Goal: Task Accomplishment & Management: Complete application form

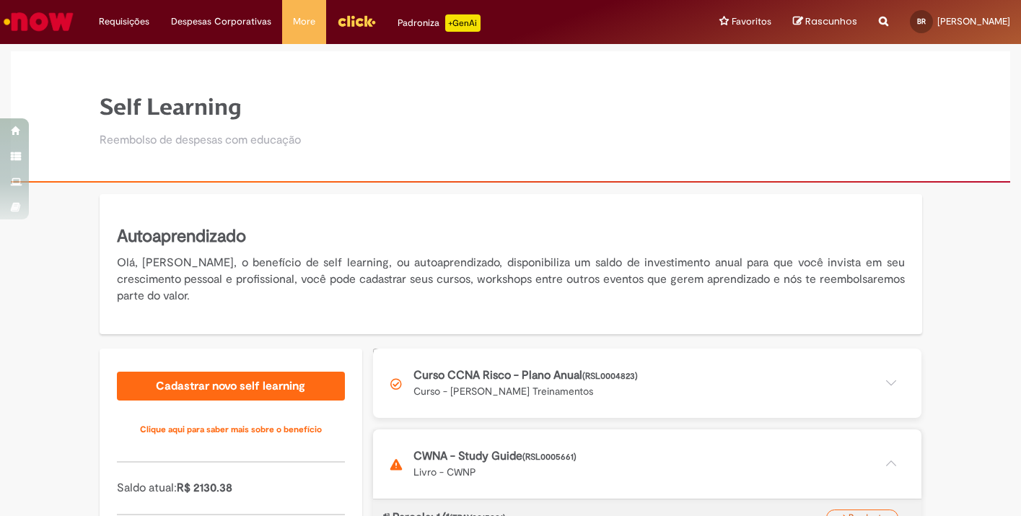
scroll to position [173, 0]
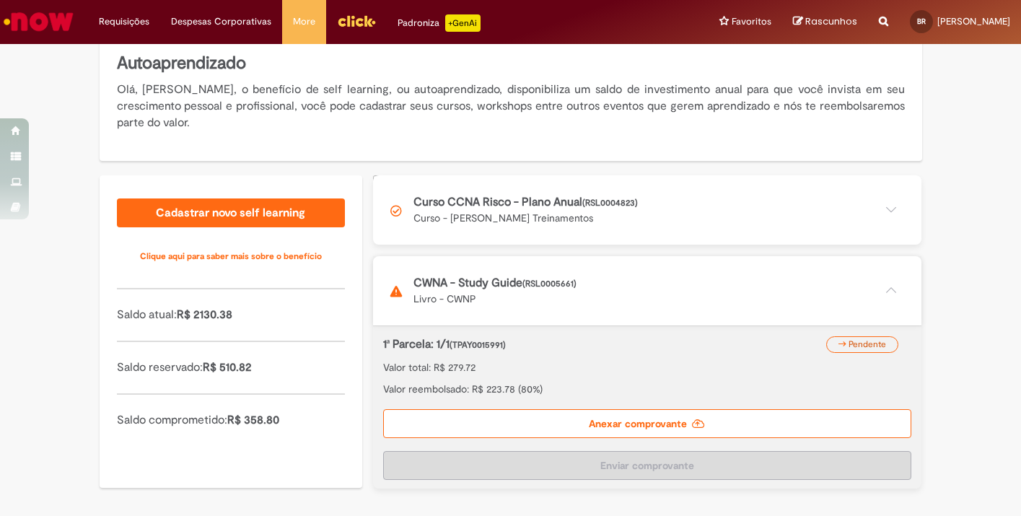
click at [515, 420] on label "Anexar comprovante" at bounding box center [647, 423] width 528 height 29
click at [515, 191] on input "Anexar comprovante" at bounding box center [471, 183] width 196 height 16
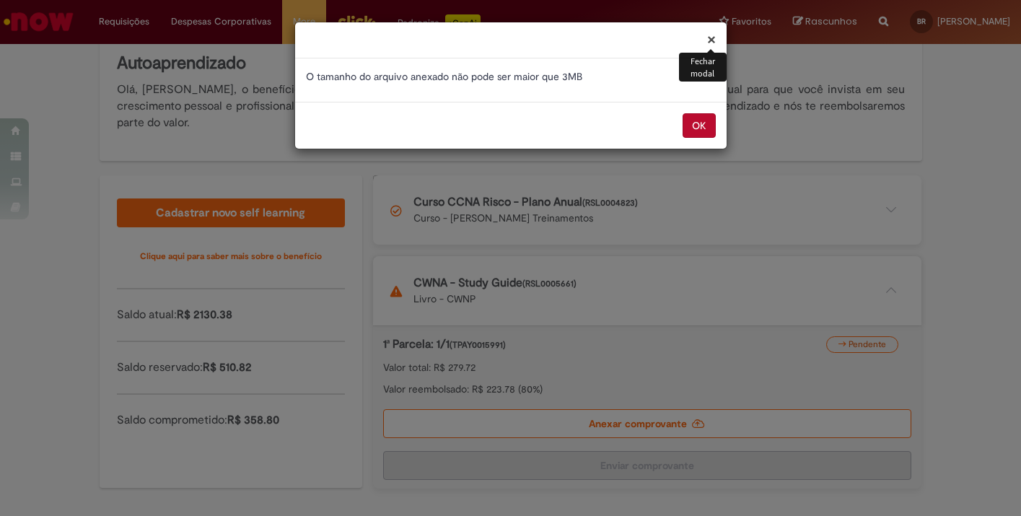
click at [704, 129] on button "OK" at bounding box center [699, 125] width 33 height 25
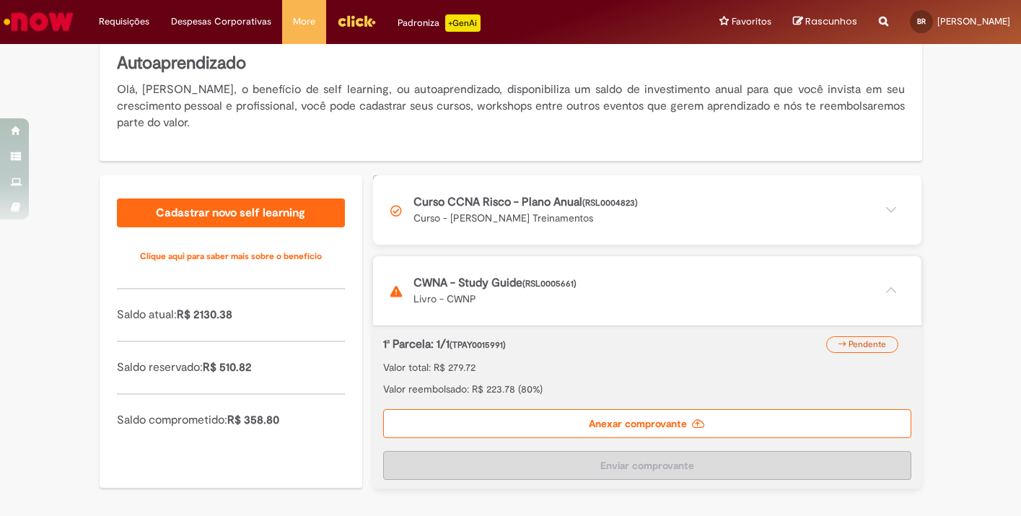
click at [561, 422] on label "Anexar comprovante" at bounding box center [647, 423] width 528 height 29
click at [561, 191] on input "Anexar comprovante" at bounding box center [471, 183] width 196 height 16
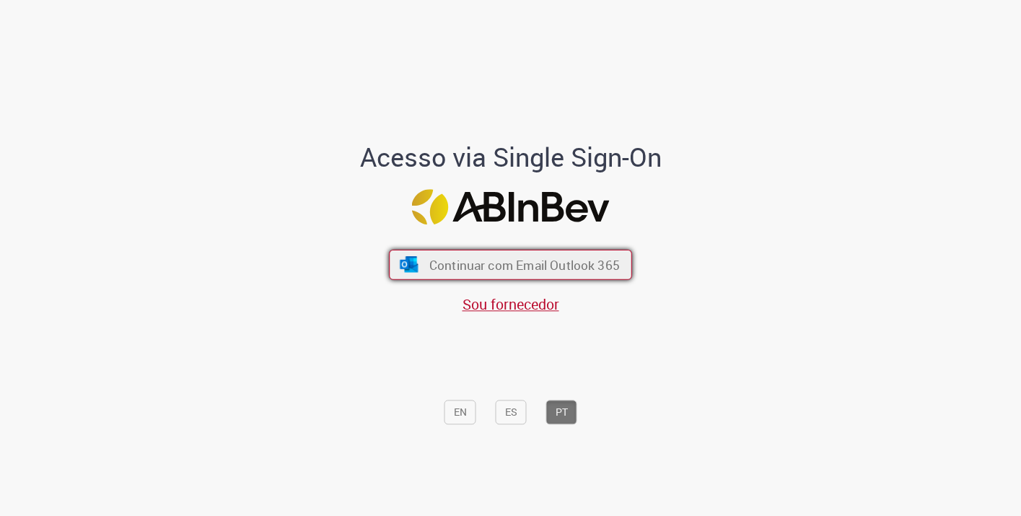
click at [502, 255] on button "Continuar com Email Outlook 365" at bounding box center [510, 265] width 243 height 30
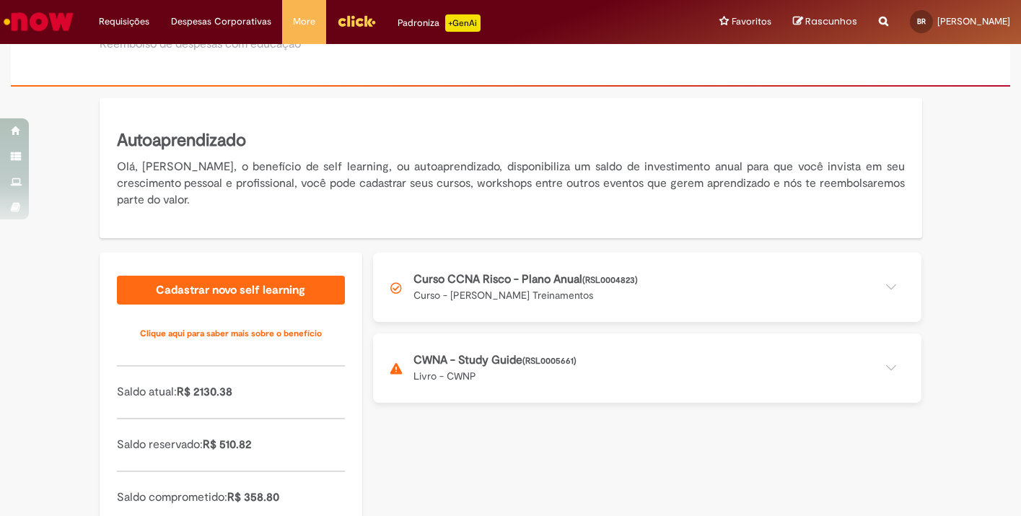
scroll to position [174, 0]
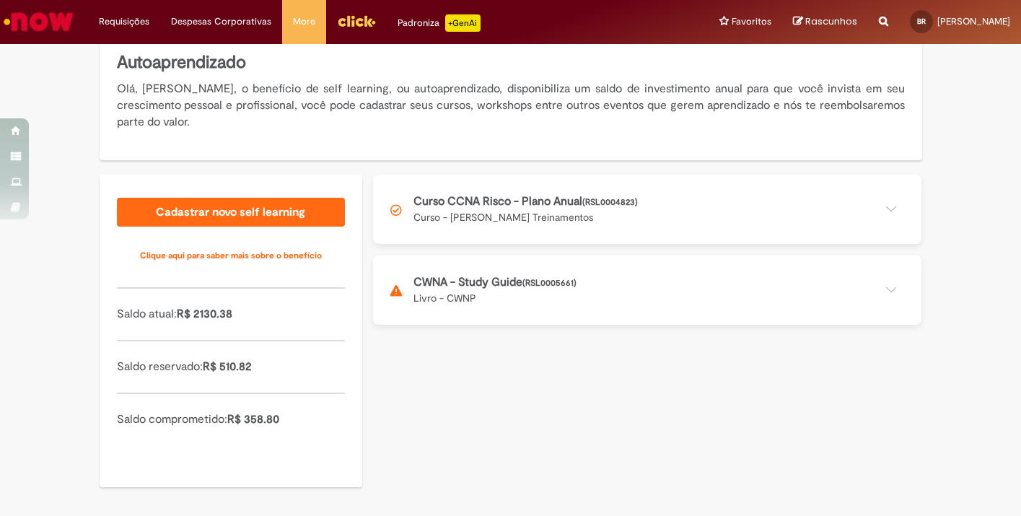
click at [499, 289] on button at bounding box center [647, 289] width 549 height 69
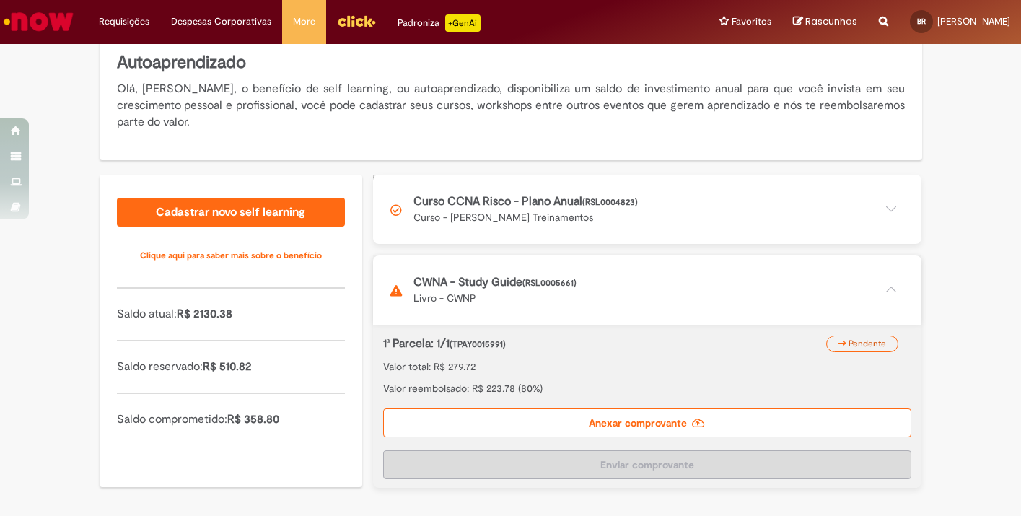
click at [707, 419] on label "Anexar comprovante" at bounding box center [647, 423] width 528 height 29
click at [569, 191] on input "Anexar comprovante" at bounding box center [471, 183] width 196 height 16
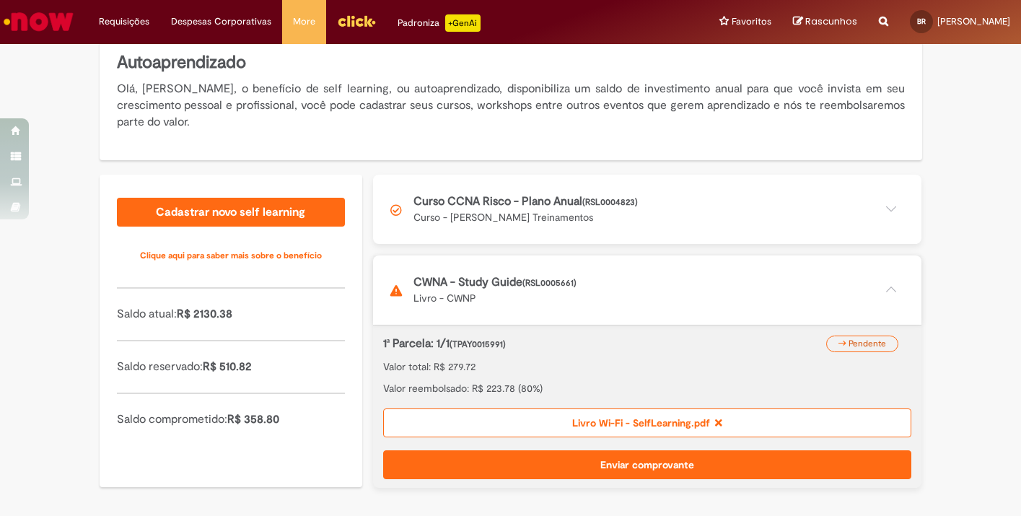
click at [633, 469] on button "Enviar comprovante" at bounding box center [647, 464] width 528 height 29
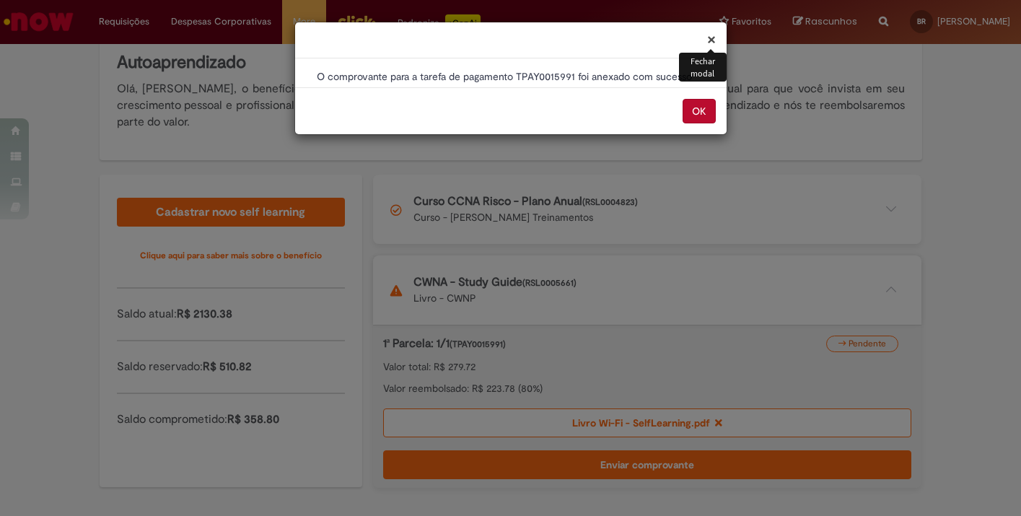
click at [699, 107] on button "OK" at bounding box center [699, 111] width 33 height 25
